Goal: Navigation & Orientation: Go to known website

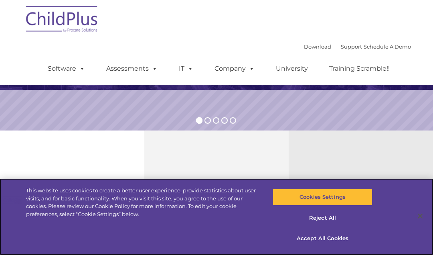
select select "MEDIUM"
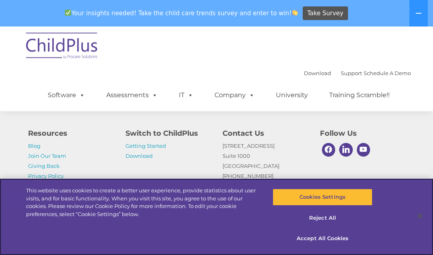
scroll to position [1028, 0]
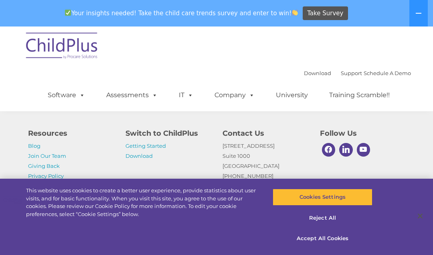
click at [59, 63] on img at bounding box center [62, 47] width 80 height 40
click at [65, 54] on img at bounding box center [62, 47] width 80 height 40
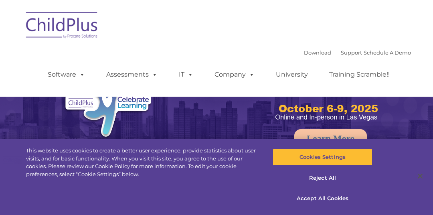
select select "MEDIUM"
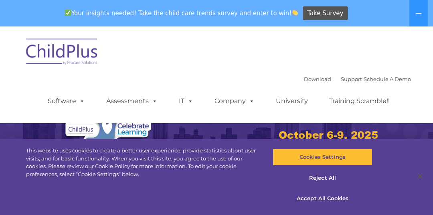
click at [420, 14] on icon at bounding box center [418, 13] width 6 height 6
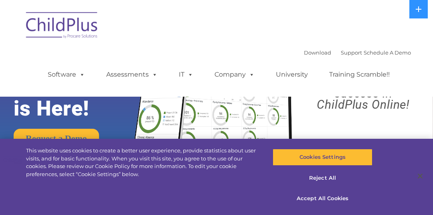
click at [417, 10] on icon at bounding box center [418, 9] width 6 height 6
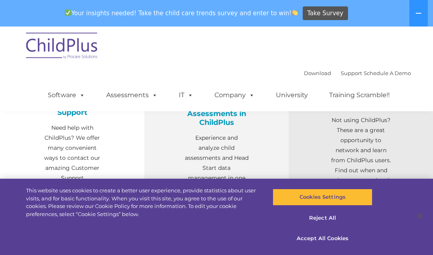
scroll to position [325, 0]
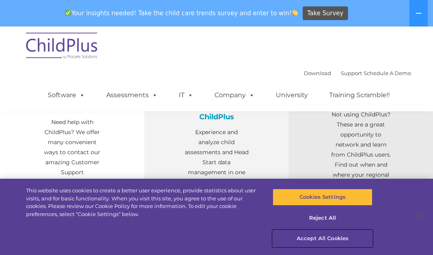
click at [321, 214] on button "Accept All Cookies" at bounding box center [322, 238] width 99 height 17
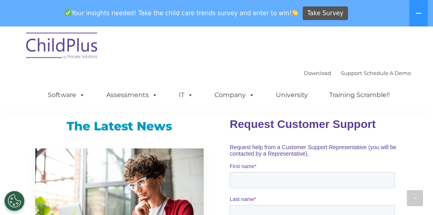
scroll to position [533, 0]
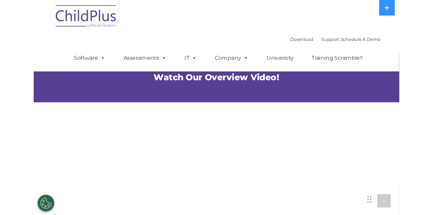
scroll to position [388, 0]
